Goal: Information Seeking & Learning: Learn about a topic

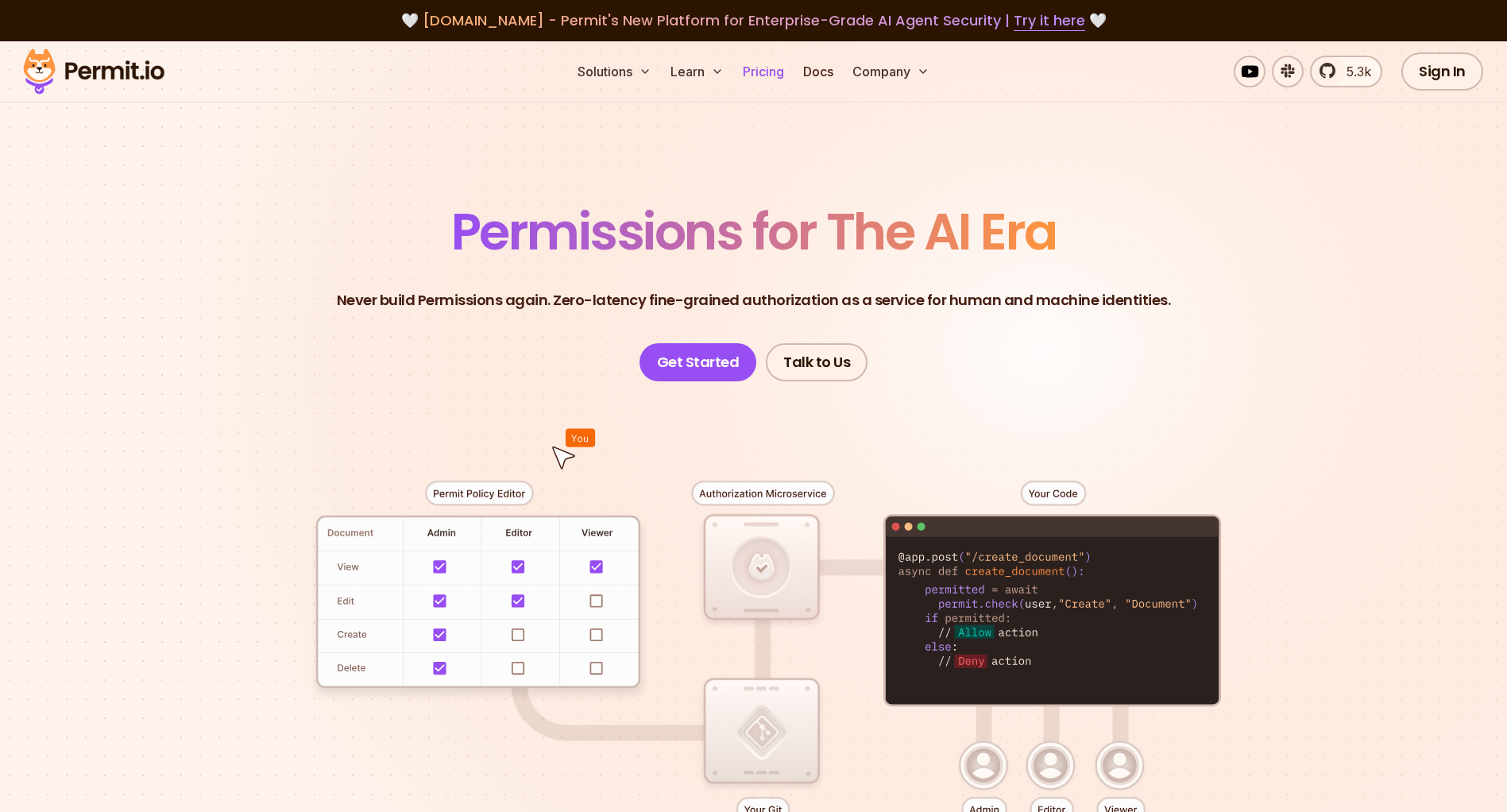
click at [754, 76] on link "Pricing" at bounding box center [762, 72] width 54 height 32
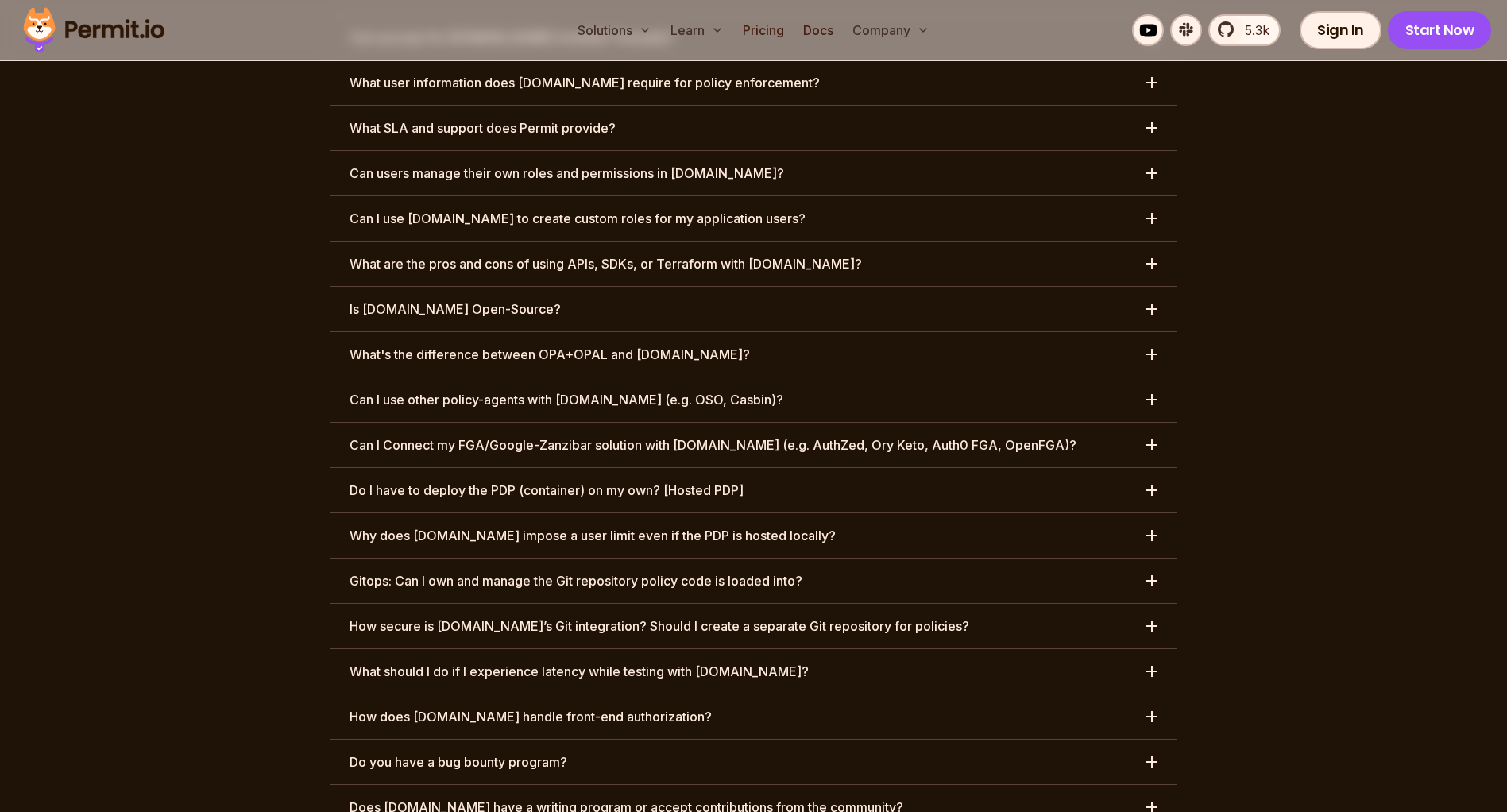
scroll to position [7700, 0]
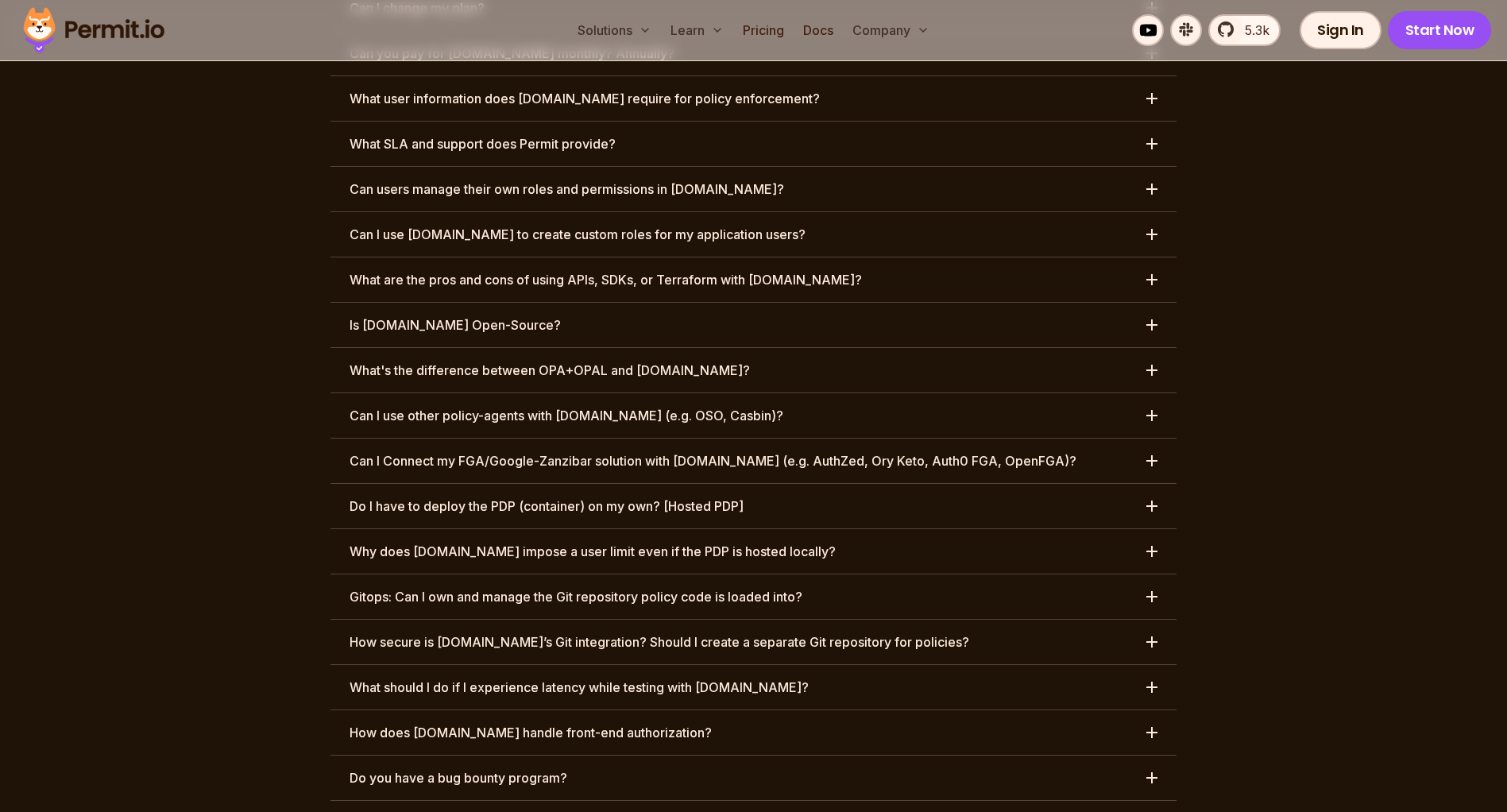
click at [657, 677] on h3 "What should I do if I experience latency while testing with [DOMAIN_NAME]?" at bounding box center [579, 687] width 459 height 19
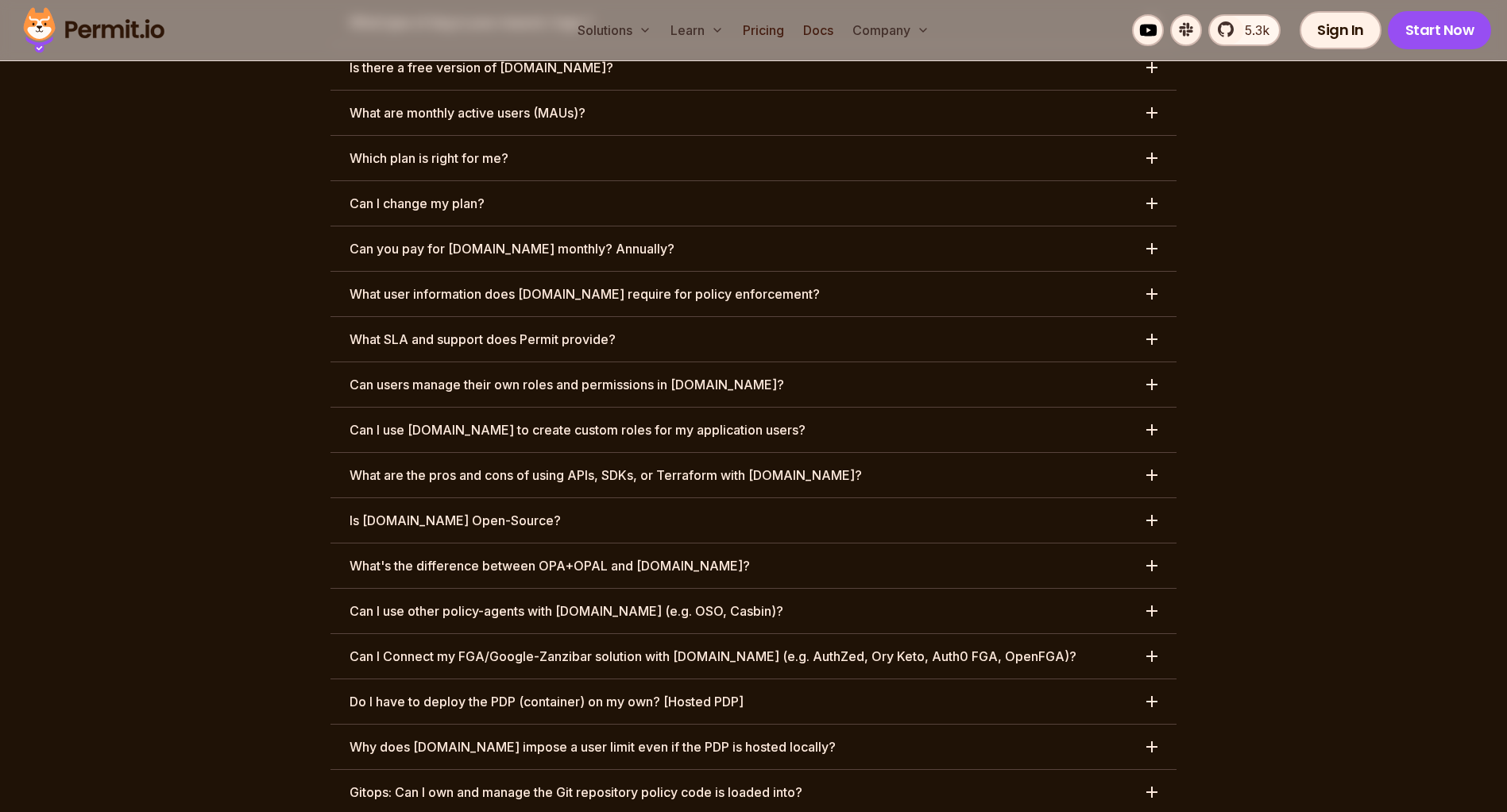
scroll to position [7490, 0]
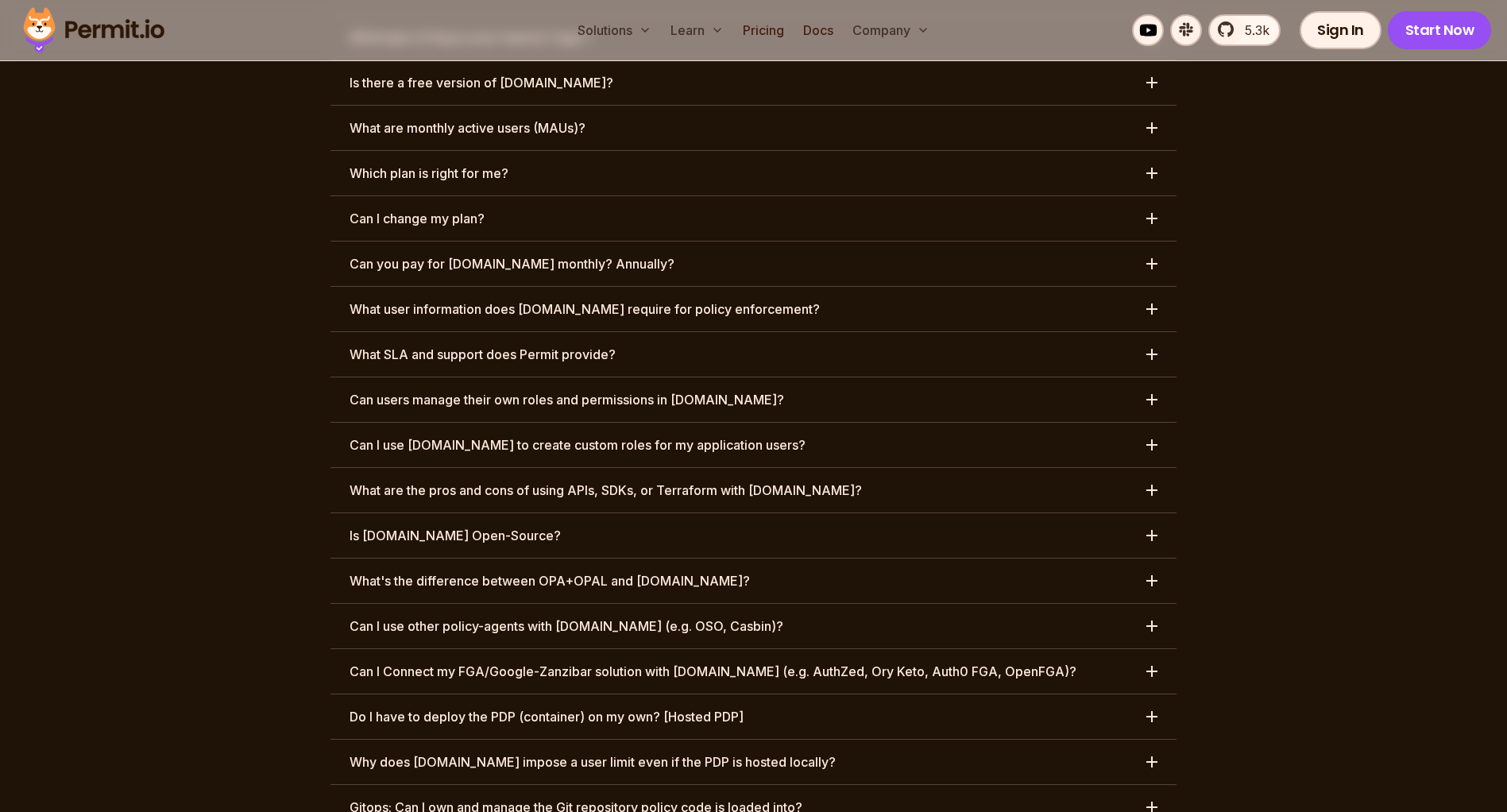
click at [644, 752] on h3 "Why does [DOMAIN_NAME] impose a user limit even if the PDP is hosted locally?" at bounding box center [593, 761] width 486 height 19
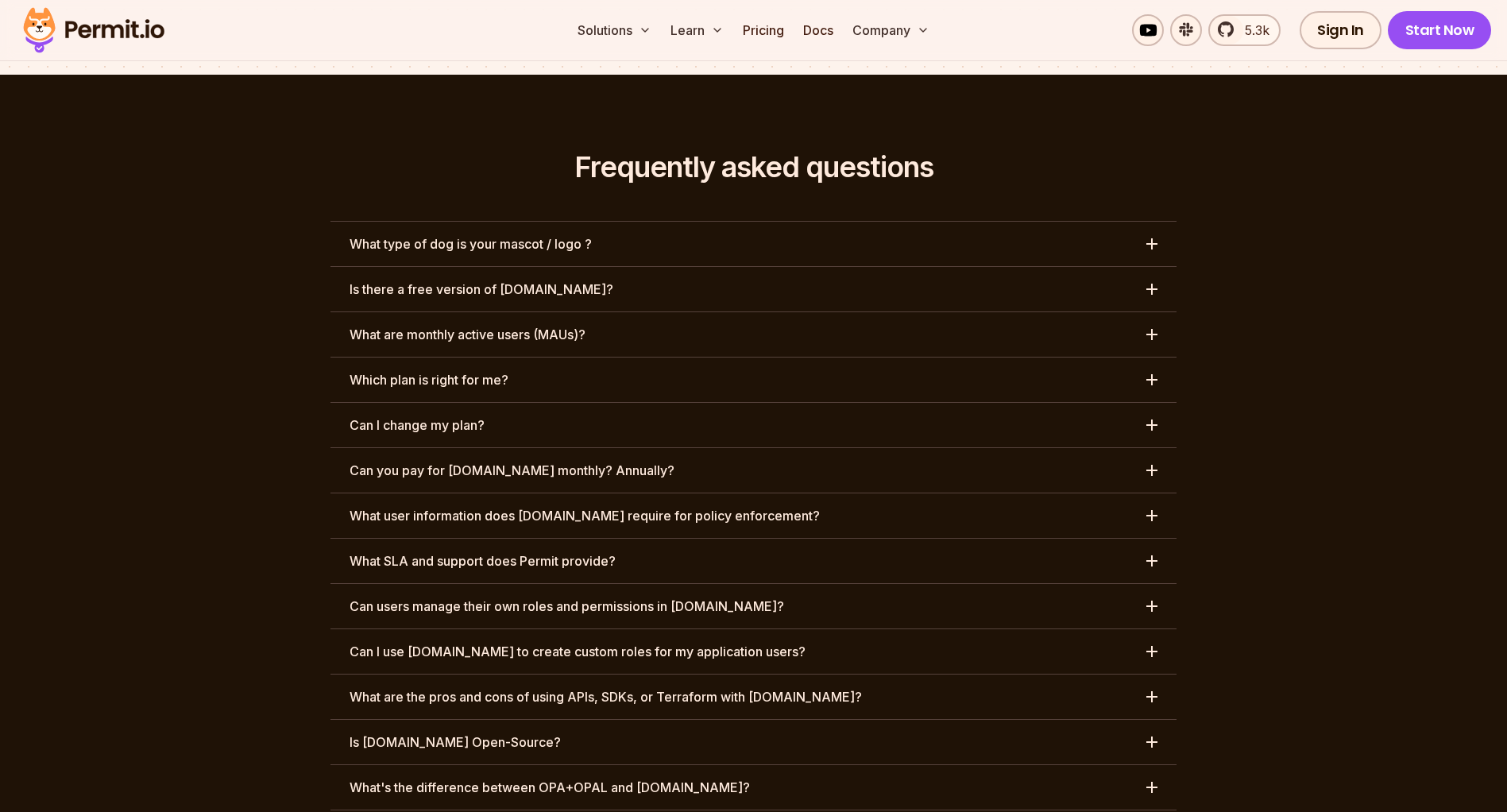
scroll to position [7170, 0]
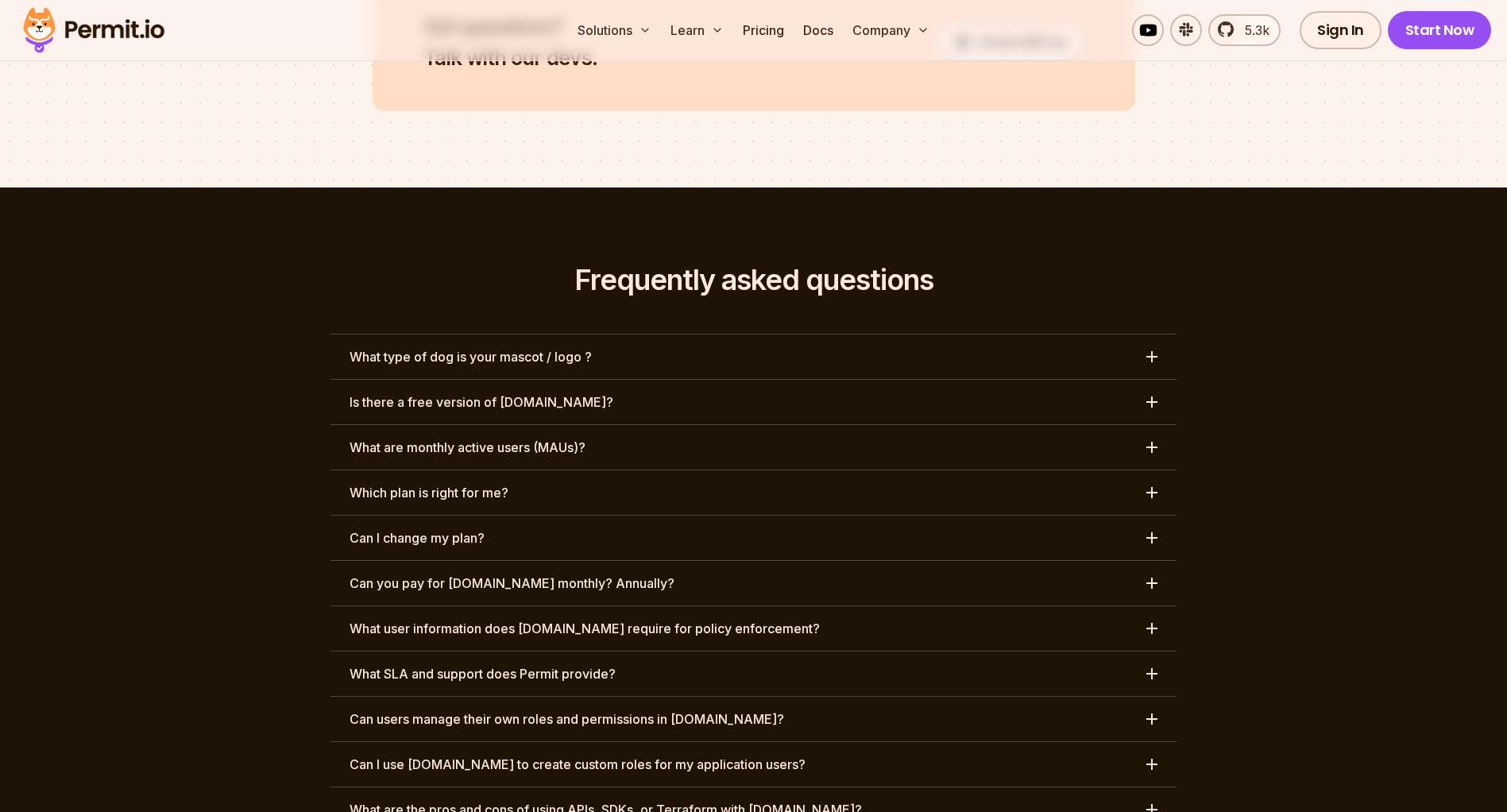
click at [386, 528] on h3 "Can I change my plan?" at bounding box center [417, 538] width 135 height 19
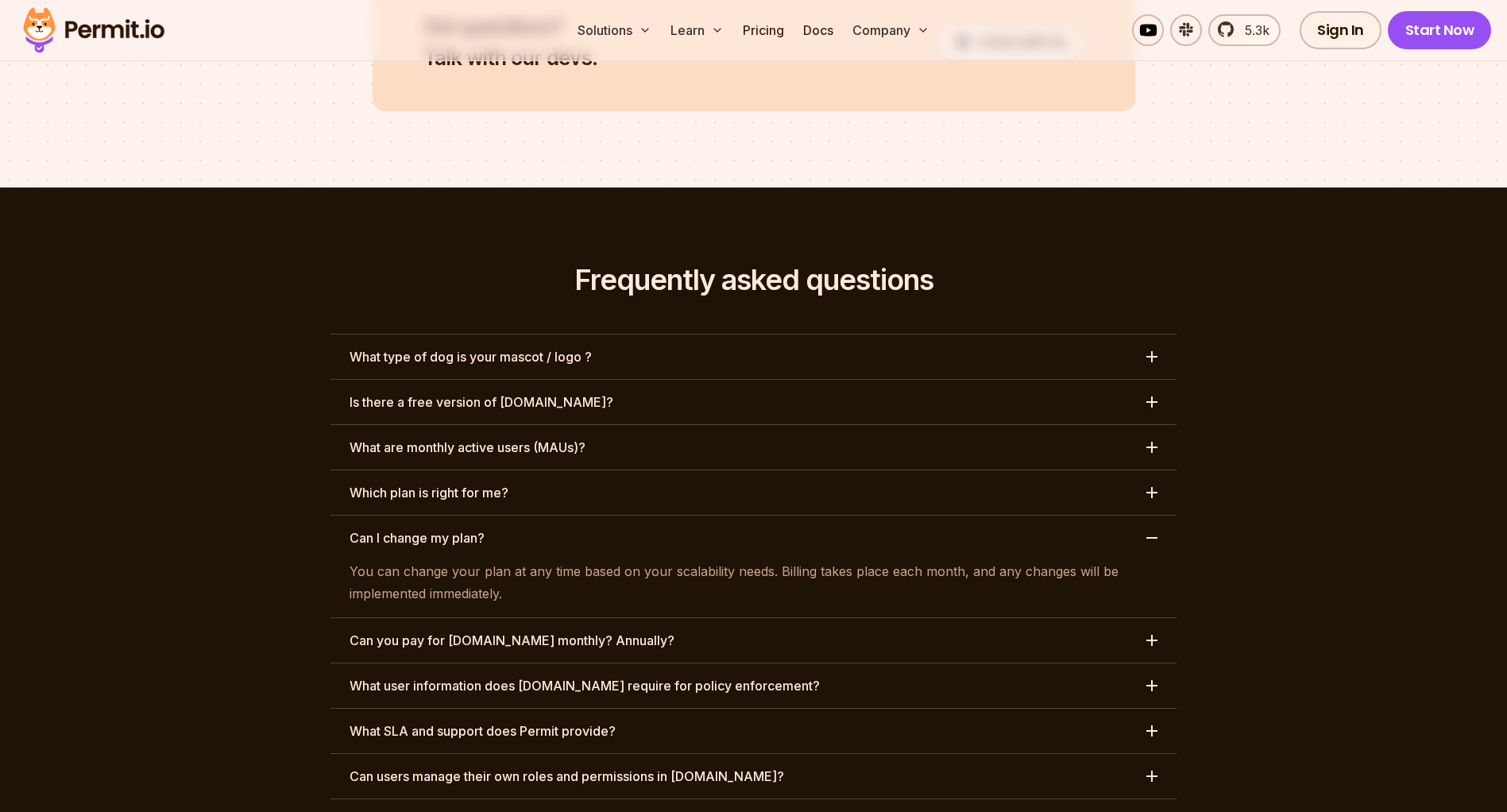
click at [392, 721] on h3 "What SLA and support does Permit provide?" at bounding box center [483, 730] width 266 height 19
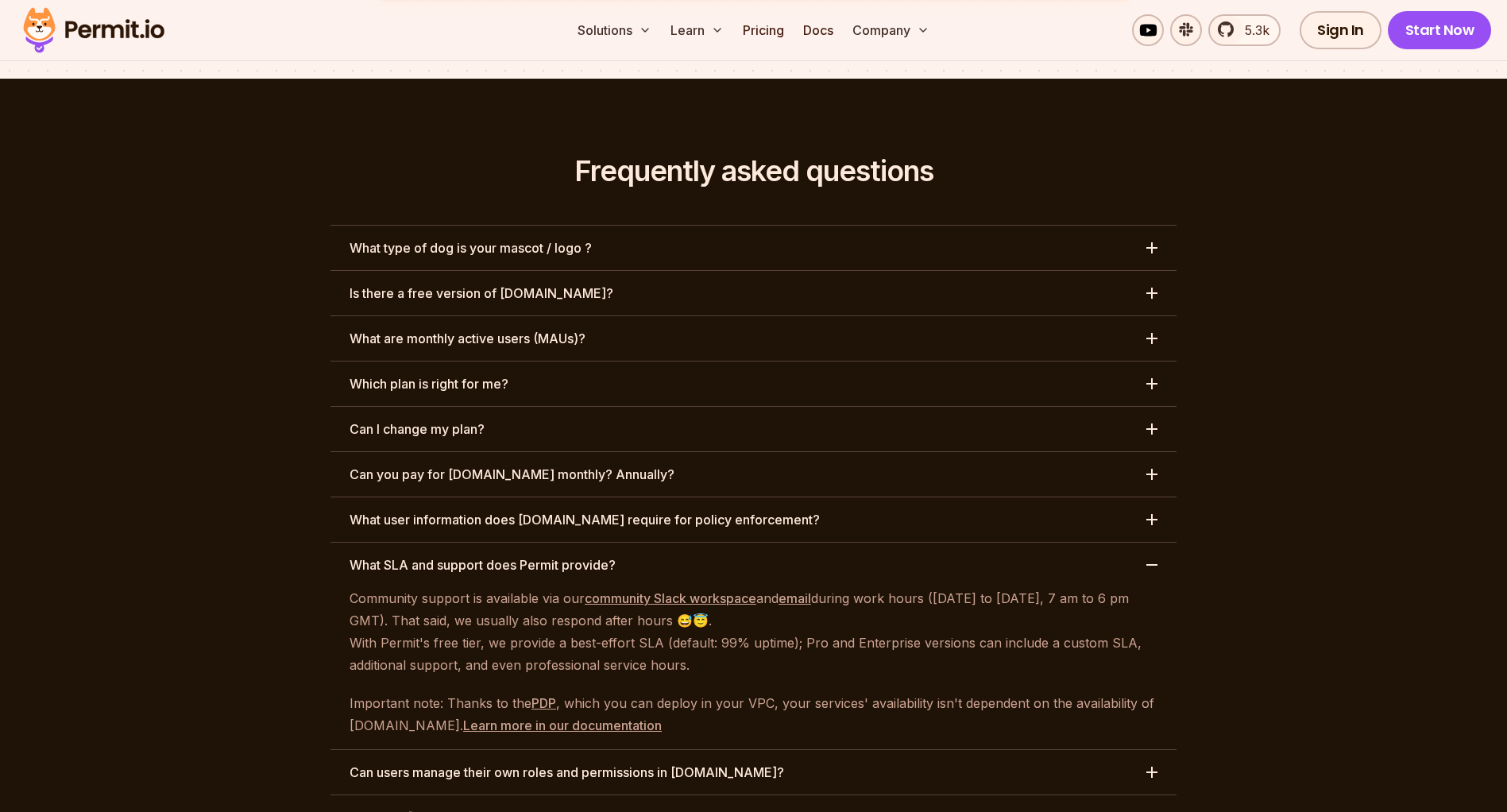
scroll to position [7432, 0]
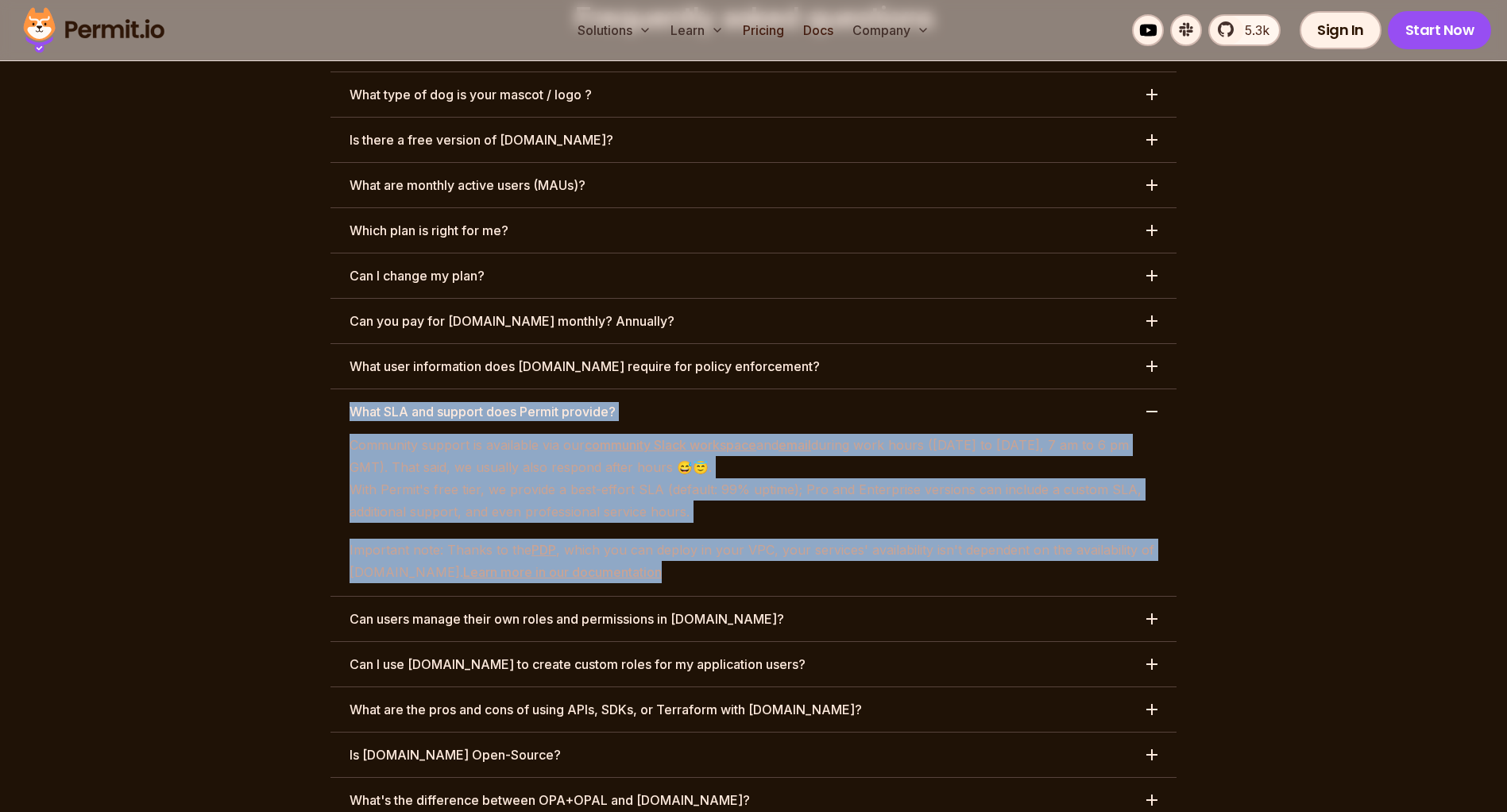
drag, startPoint x: 316, startPoint y: 324, endPoint x: 725, endPoint y: 490, distance: 441.4
click at [725, 490] on section "Frequently asked questions What type of dog is your mascot / logo ? Is there a …" at bounding box center [753, 639] width 1507 height 1426
copy div "What SLA and support does Permit provide? Community support is available ⁠via o…"
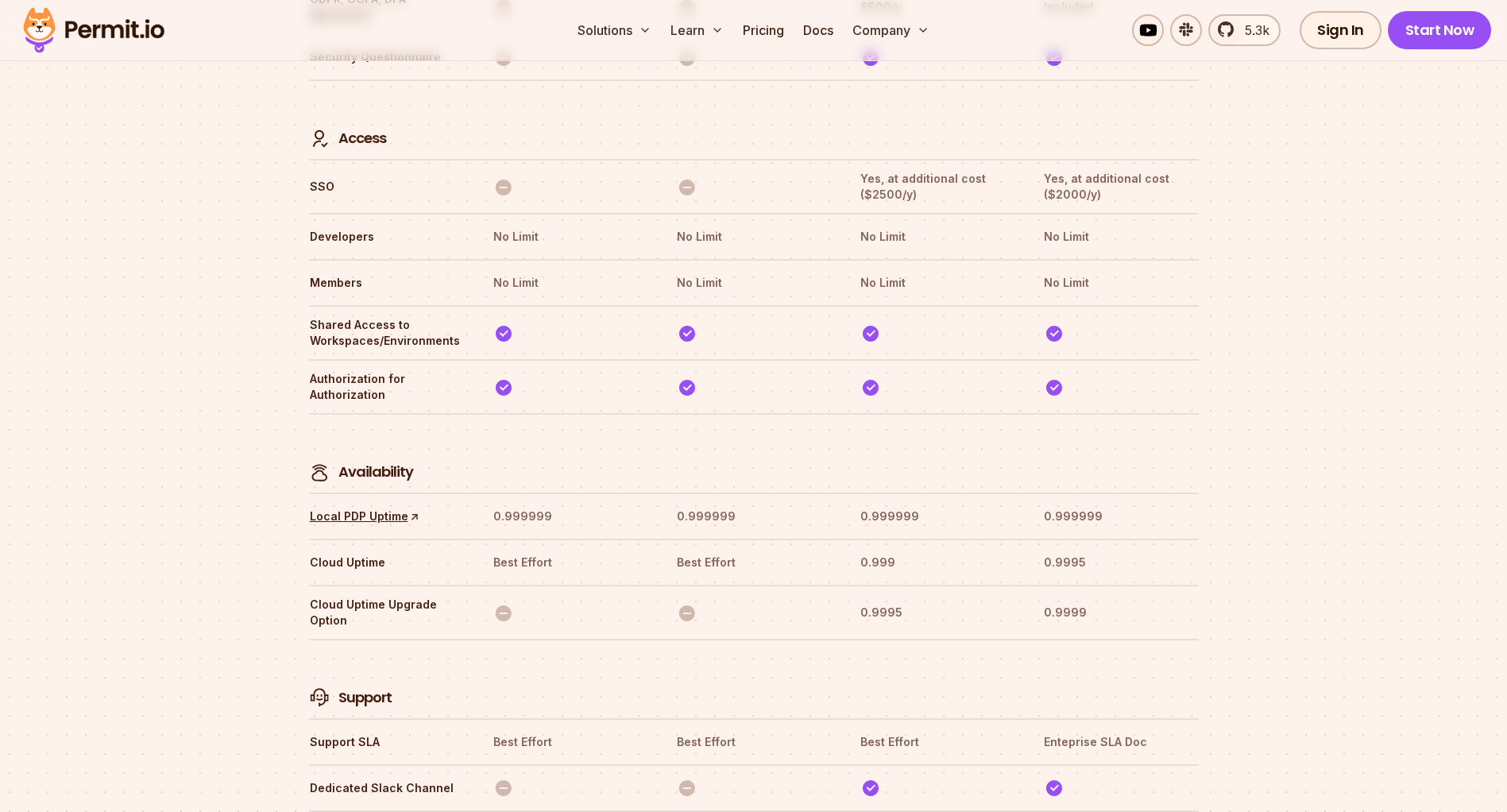
scroll to position [5034, 0]
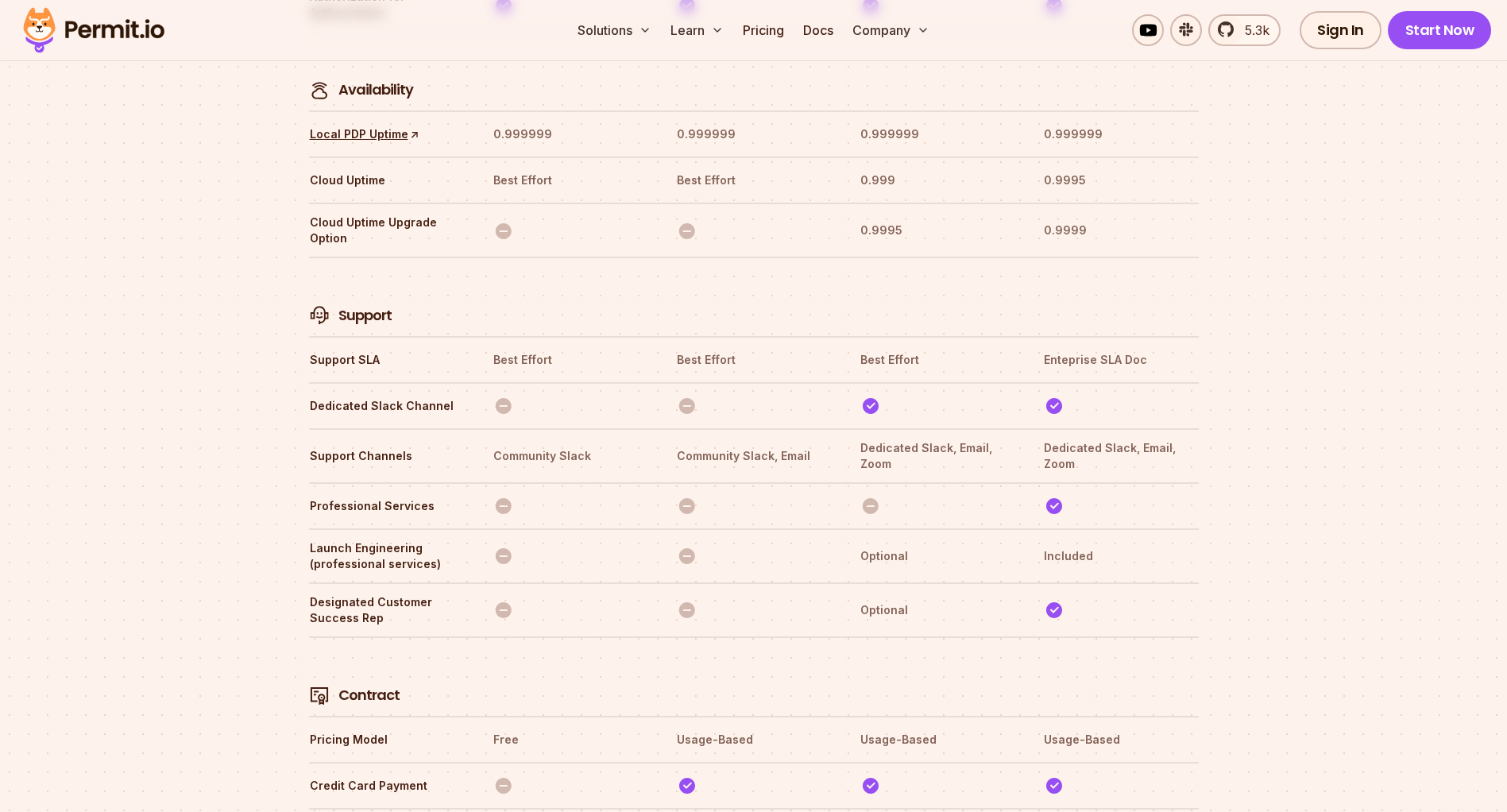
drag, startPoint x: 1283, startPoint y: 509, endPoint x: 1297, endPoint y: 511, distance: 14.1
